Goal: Find specific page/section: Find specific page/section

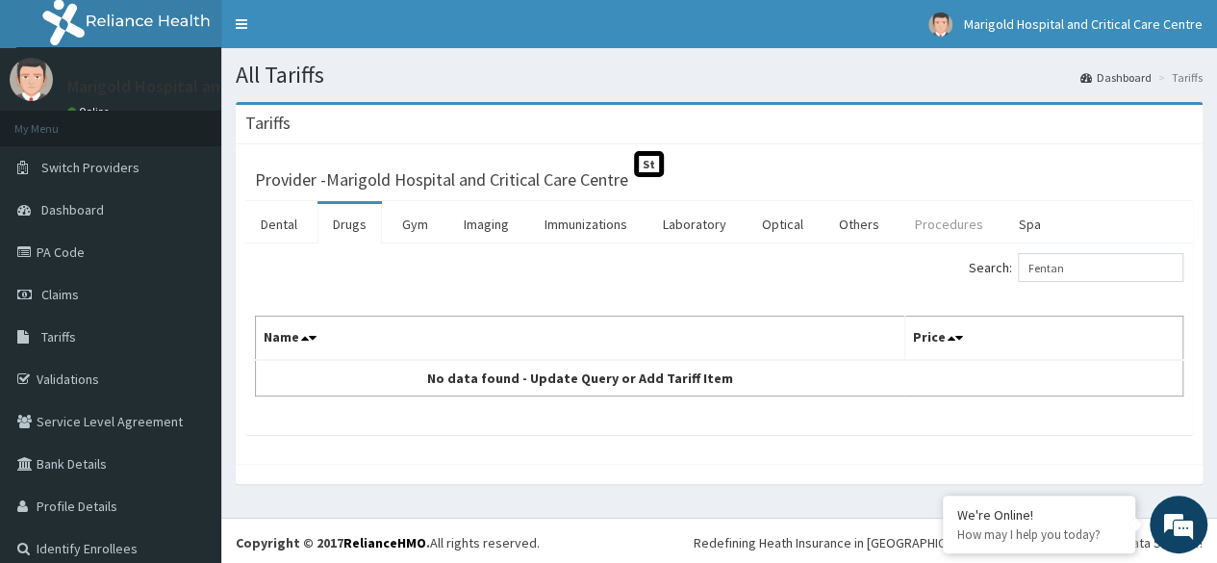
click at [939, 226] on link "Procedures" at bounding box center [948, 224] width 99 height 40
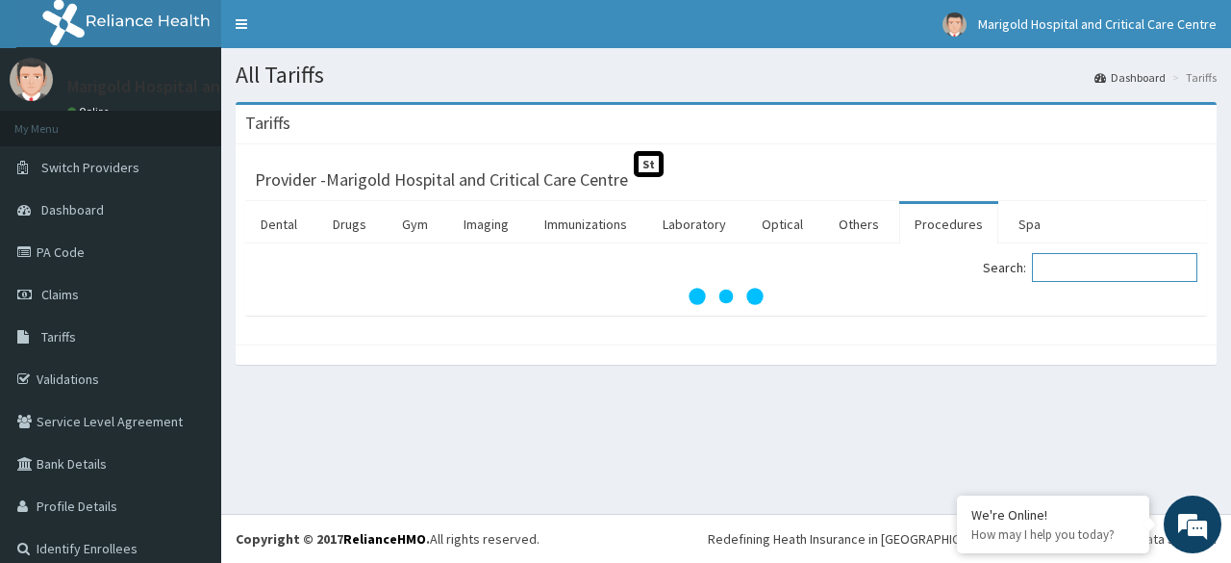
click at [1043, 269] on input "Search:" at bounding box center [1114, 267] width 165 height 29
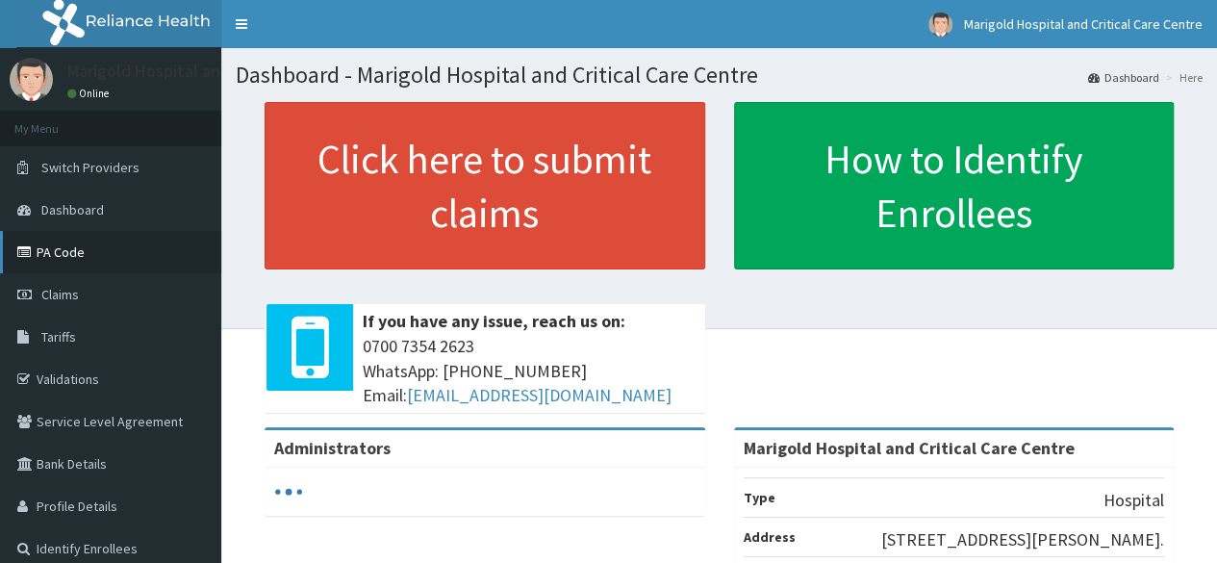
click at [62, 255] on link "PA Code" at bounding box center [110, 252] width 221 height 42
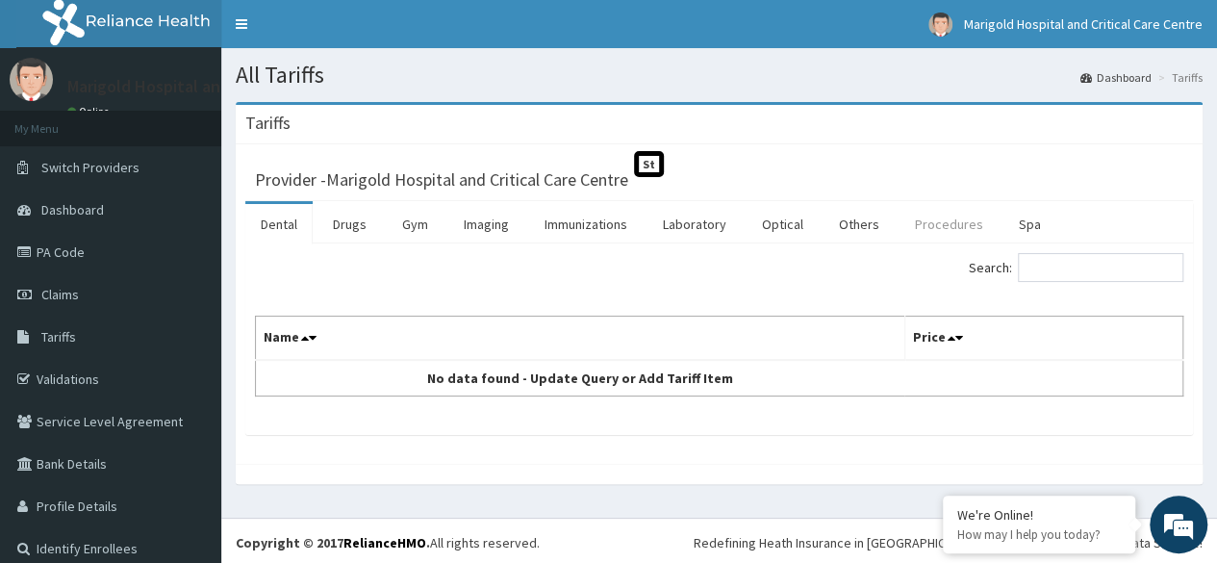
click at [929, 227] on link "Procedures" at bounding box center [948, 224] width 99 height 40
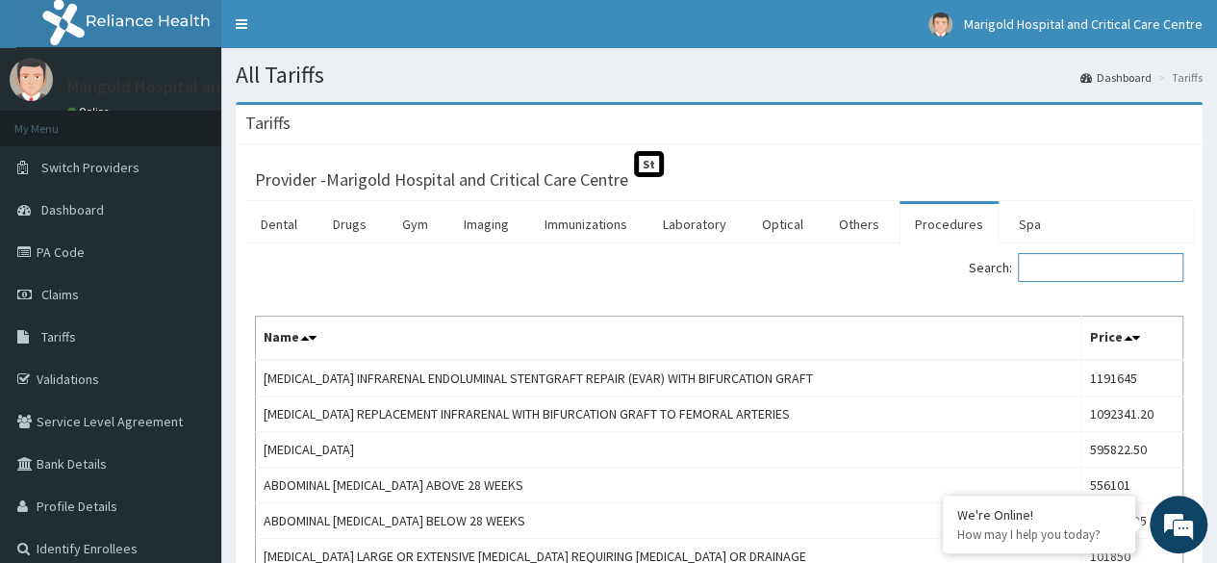
click at [1058, 270] on input "Search:" at bounding box center [1100, 267] width 165 height 29
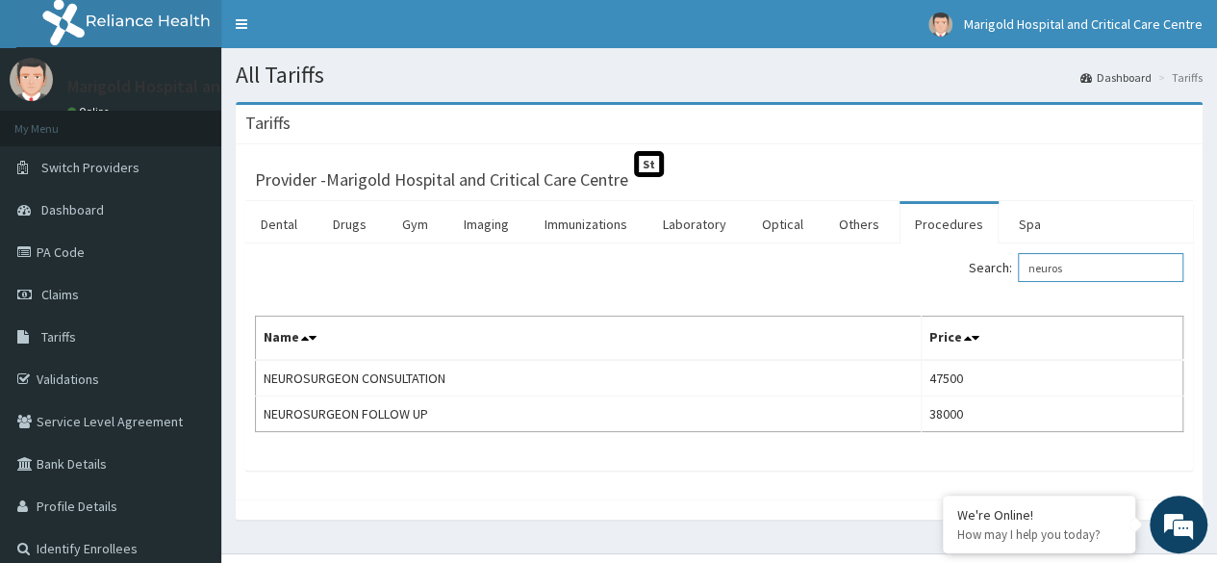
type input "neuros"
click at [155, 17] on img at bounding box center [136, 24] width 240 height 48
